Goal: Navigation & Orientation: Find specific page/section

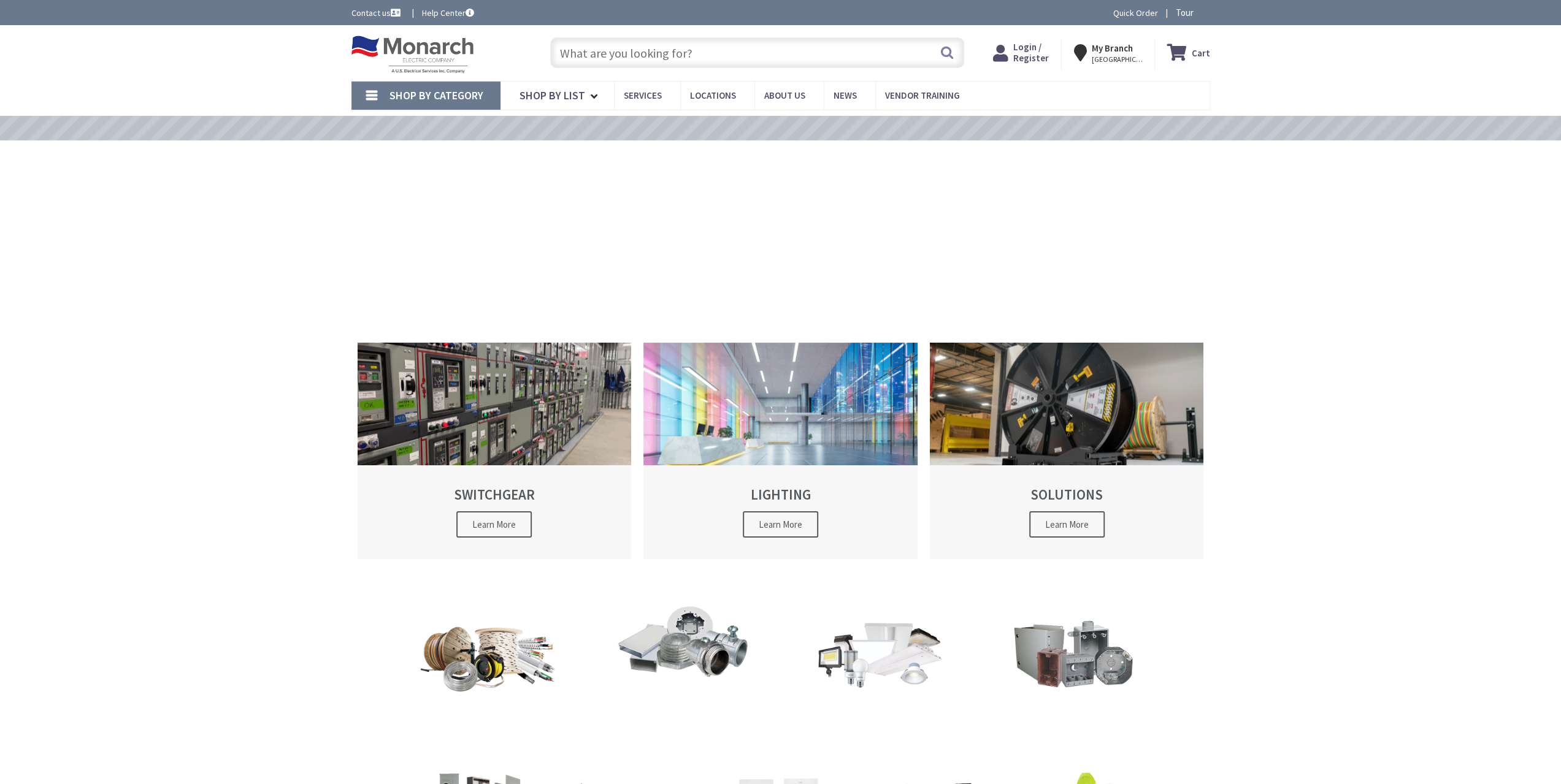
type input "[PERSON_NAME][GEOGRAPHIC_DATA], [GEOGRAPHIC_DATA]"
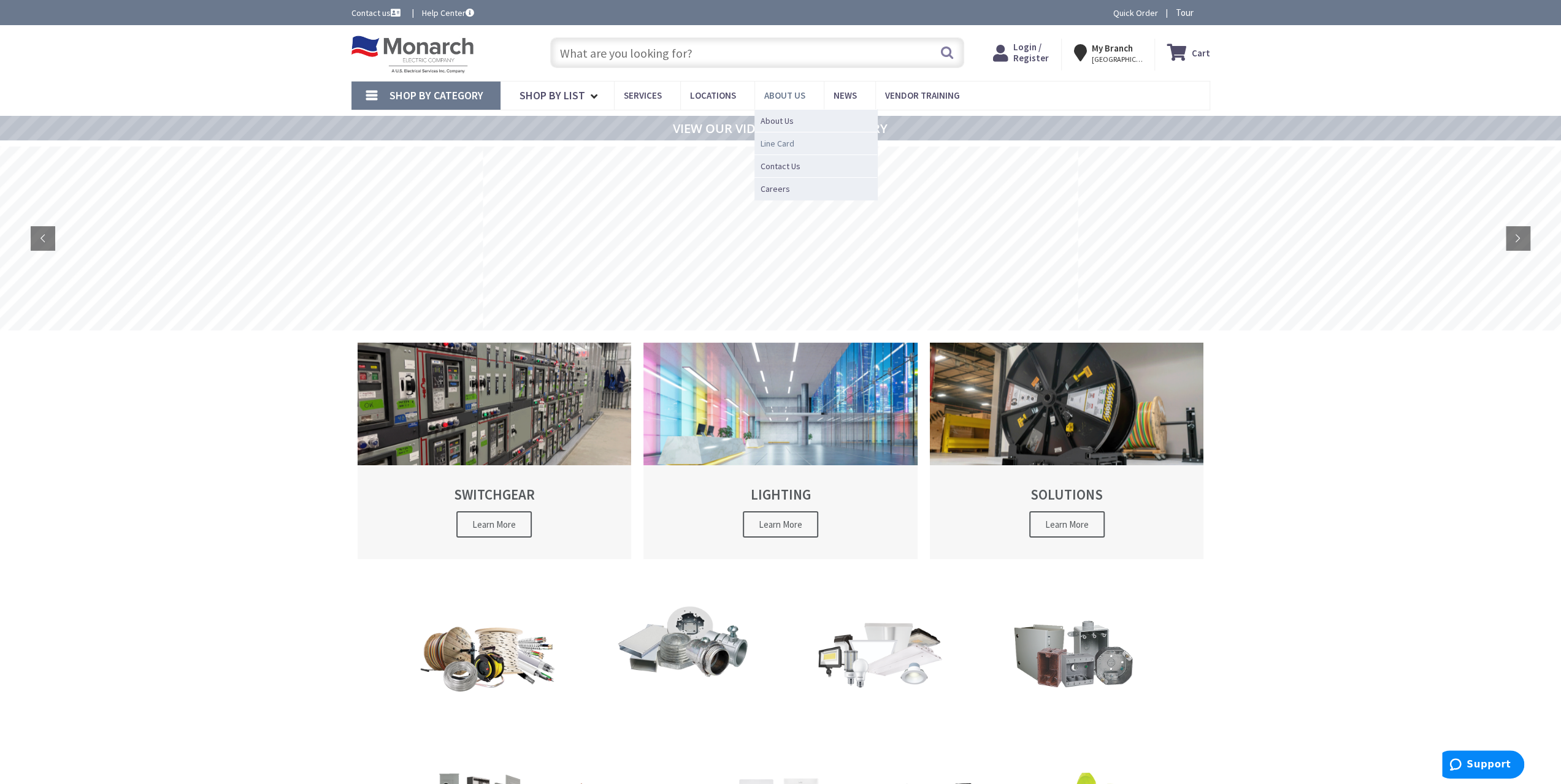
click at [775, 140] on span "Line Card" at bounding box center [777, 143] width 33 height 12
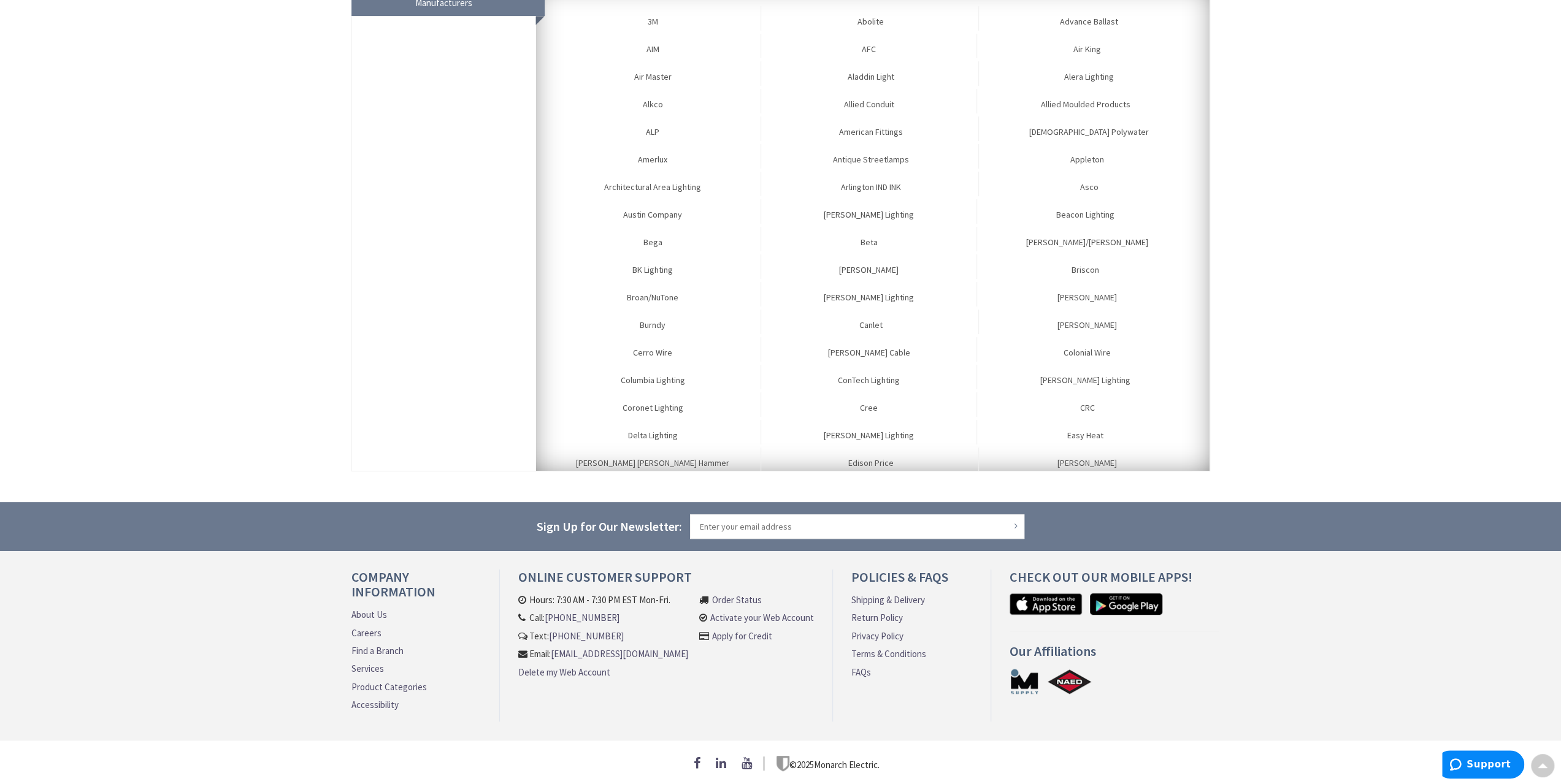
click at [389, 262] on ul "Manufacturers 3M Abolite Advance Ballast AIM AFC Air King Air Master Aladdin Li…" at bounding box center [781, 229] width 858 height 485
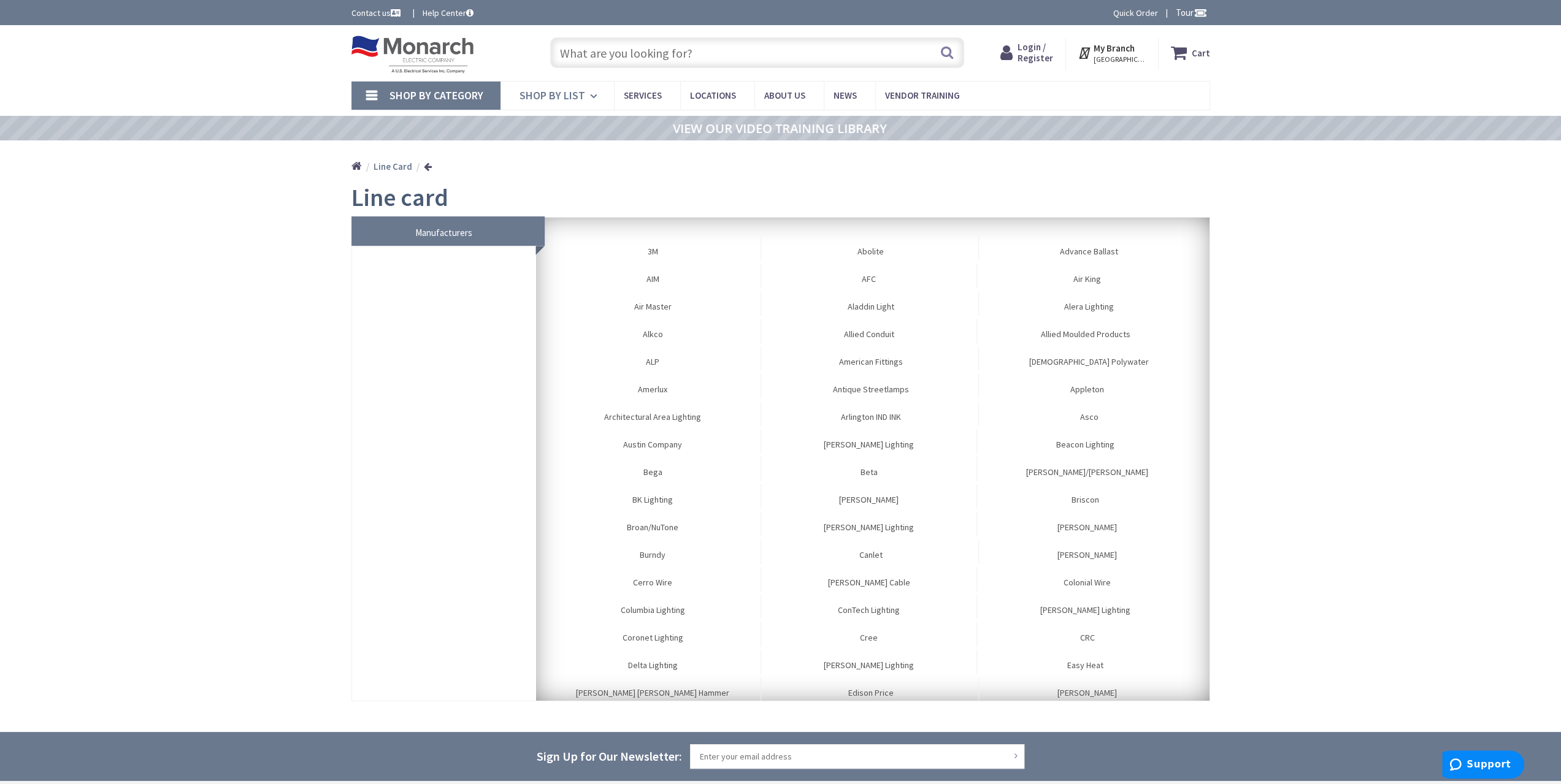
click at [546, 95] on span "Shop By List" at bounding box center [552, 95] width 66 height 14
click at [660, 95] on link "Services" at bounding box center [646, 95] width 66 height 27
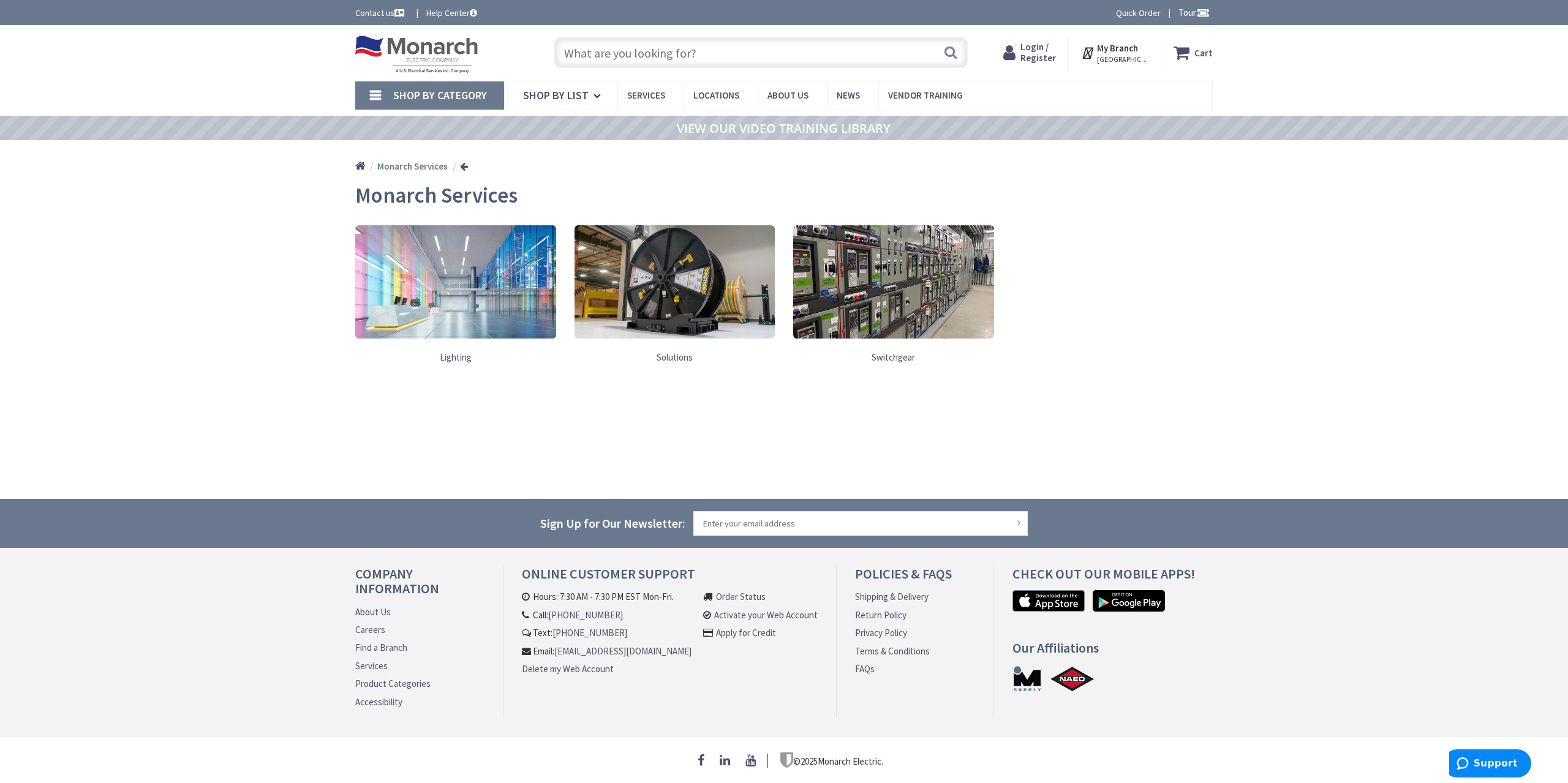
click at [910, 356] on link "Switchgear" at bounding box center [894, 357] width 201 height 25
click at [892, 294] on img at bounding box center [894, 282] width 201 height 113
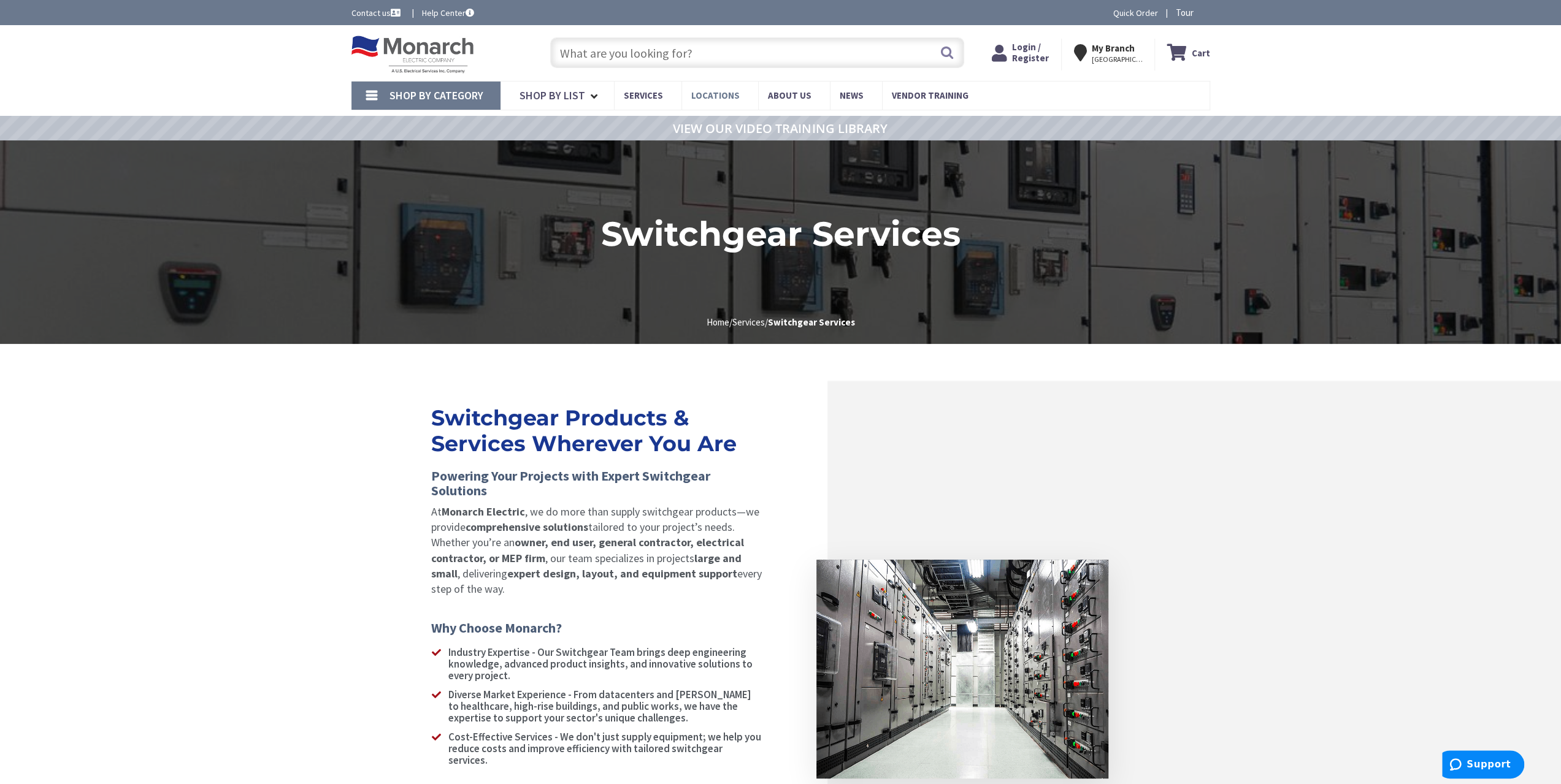
click at [711, 95] on span "Locations" at bounding box center [715, 95] width 48 height 11
